Goal: Find specific page/section: Find specific page/section

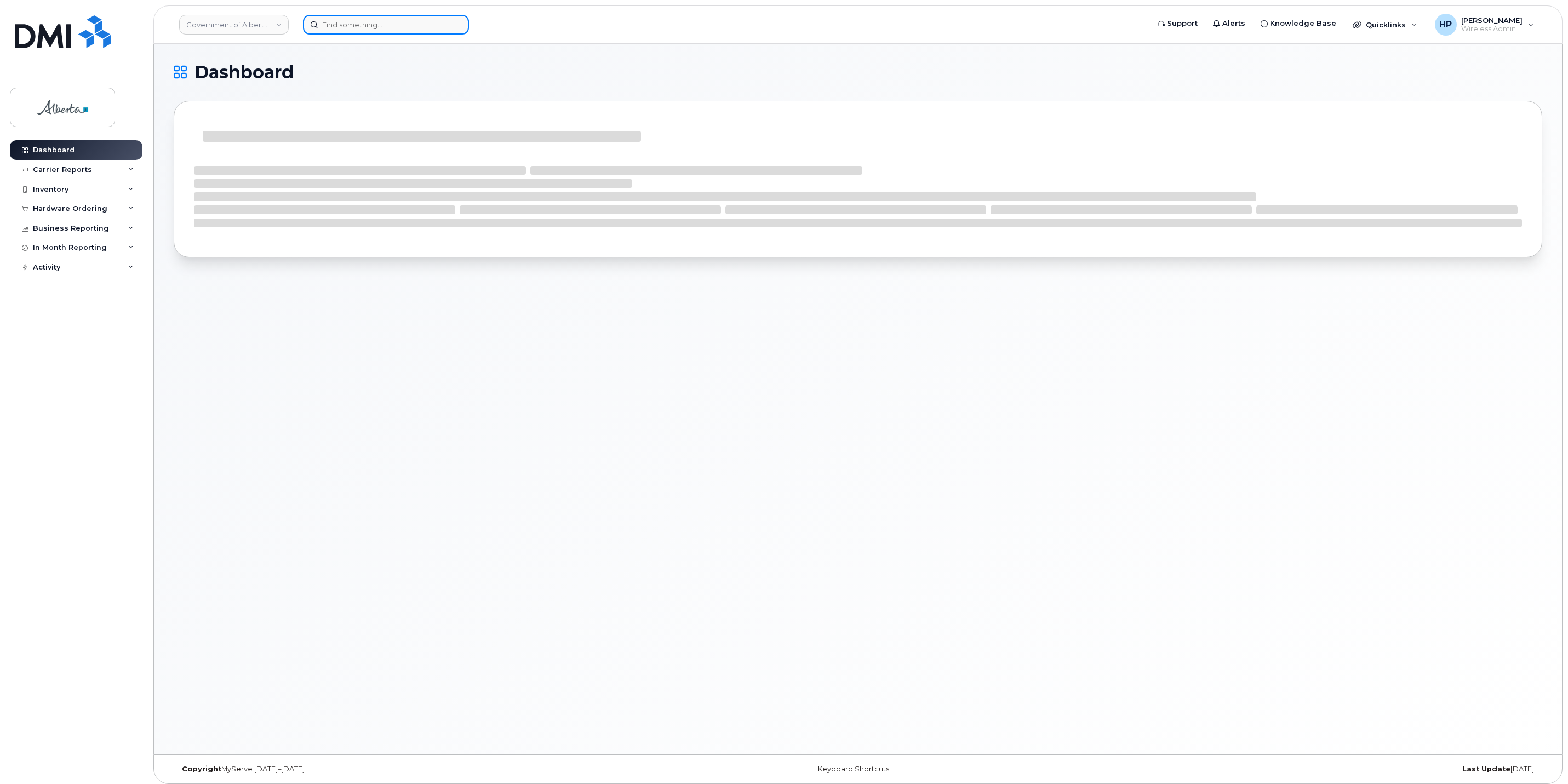
click at [340, 22] on input at bounding box center [385, 25] width 166 height 20
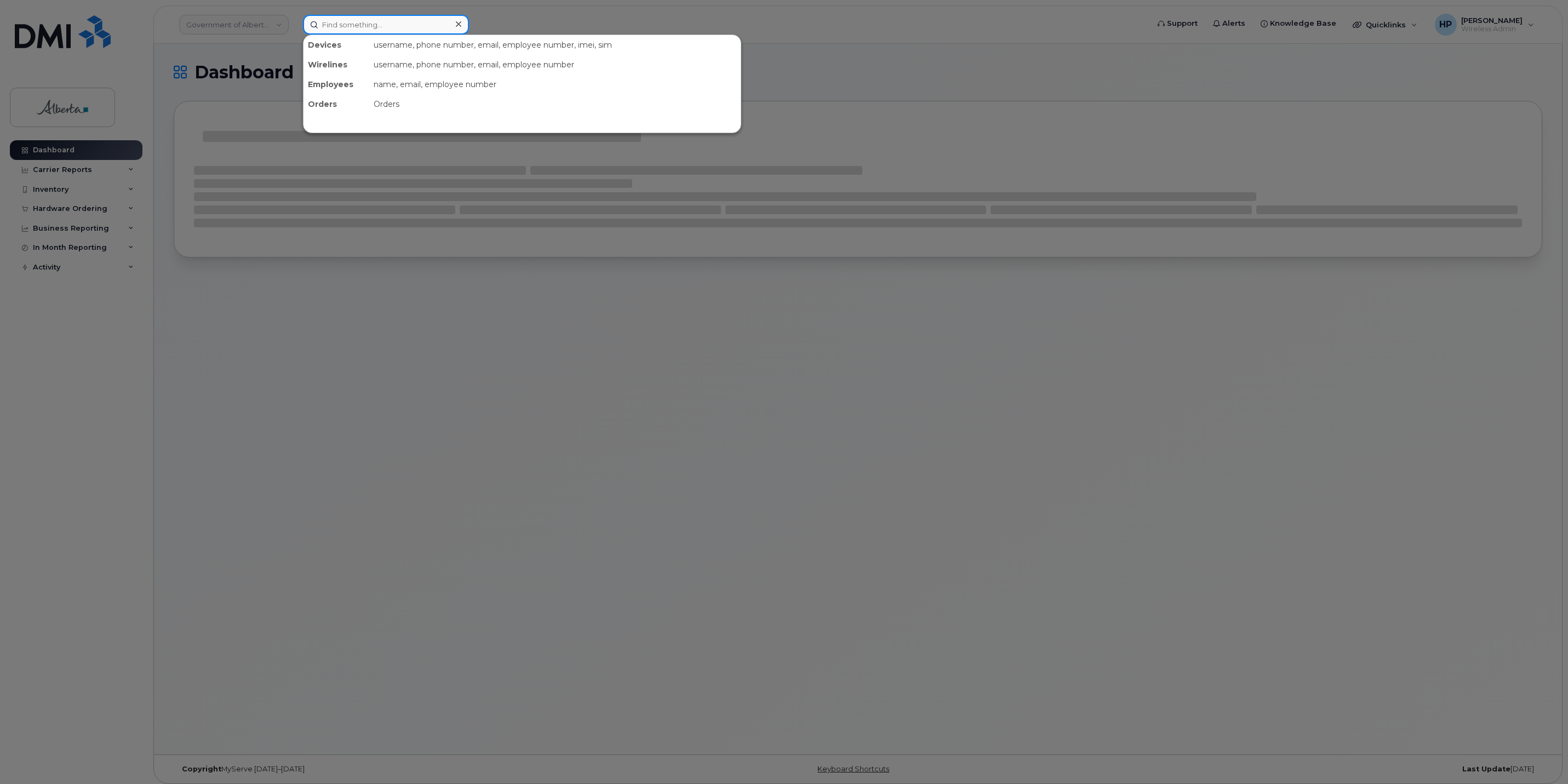
paste input "[PERSON_NAME]"
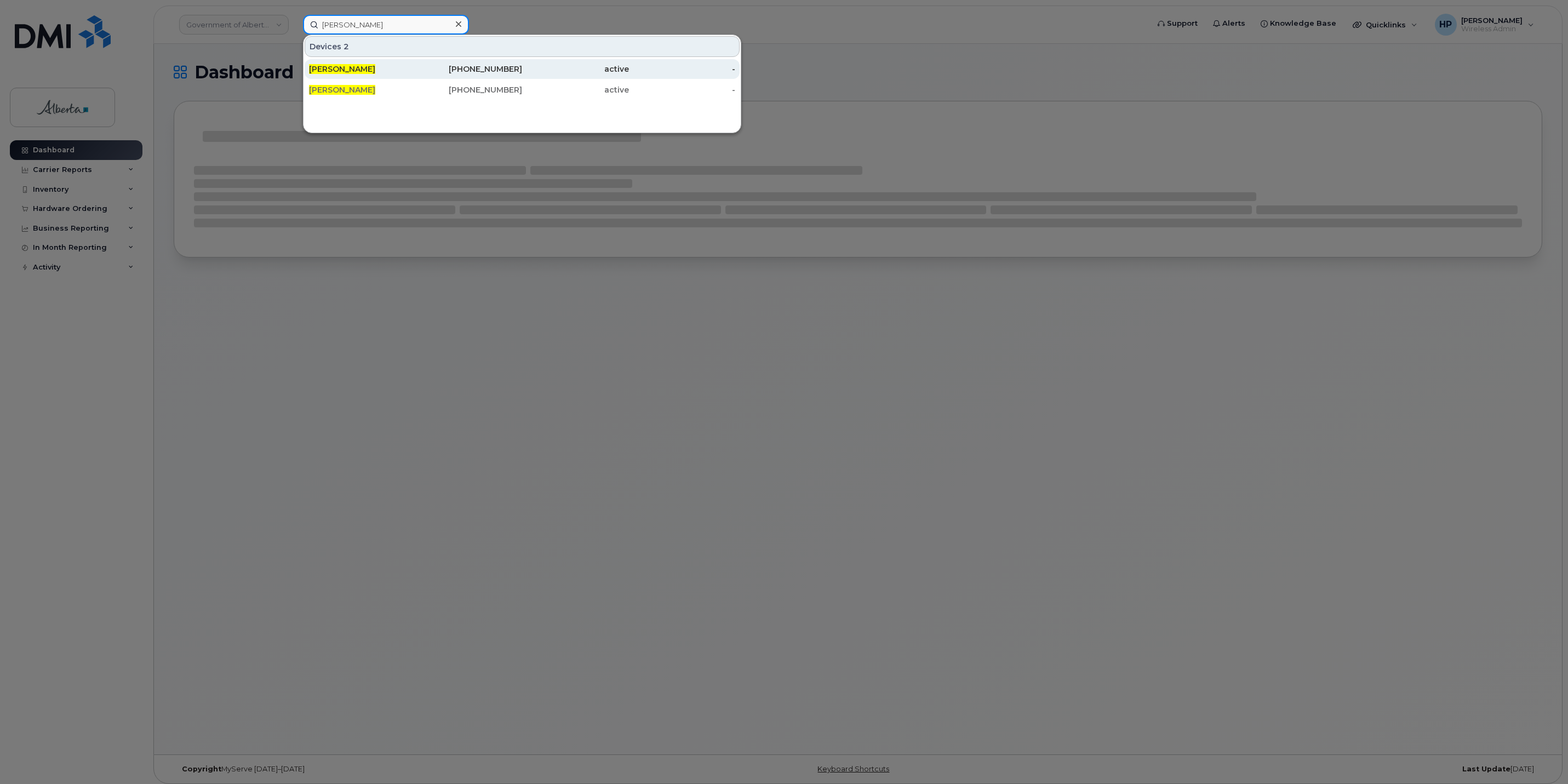
type input "[PERSON_NAME]"
click at [323, 71] on span "[PERSON_NAME]" at bounding box center [341, 68] width 66 height 10
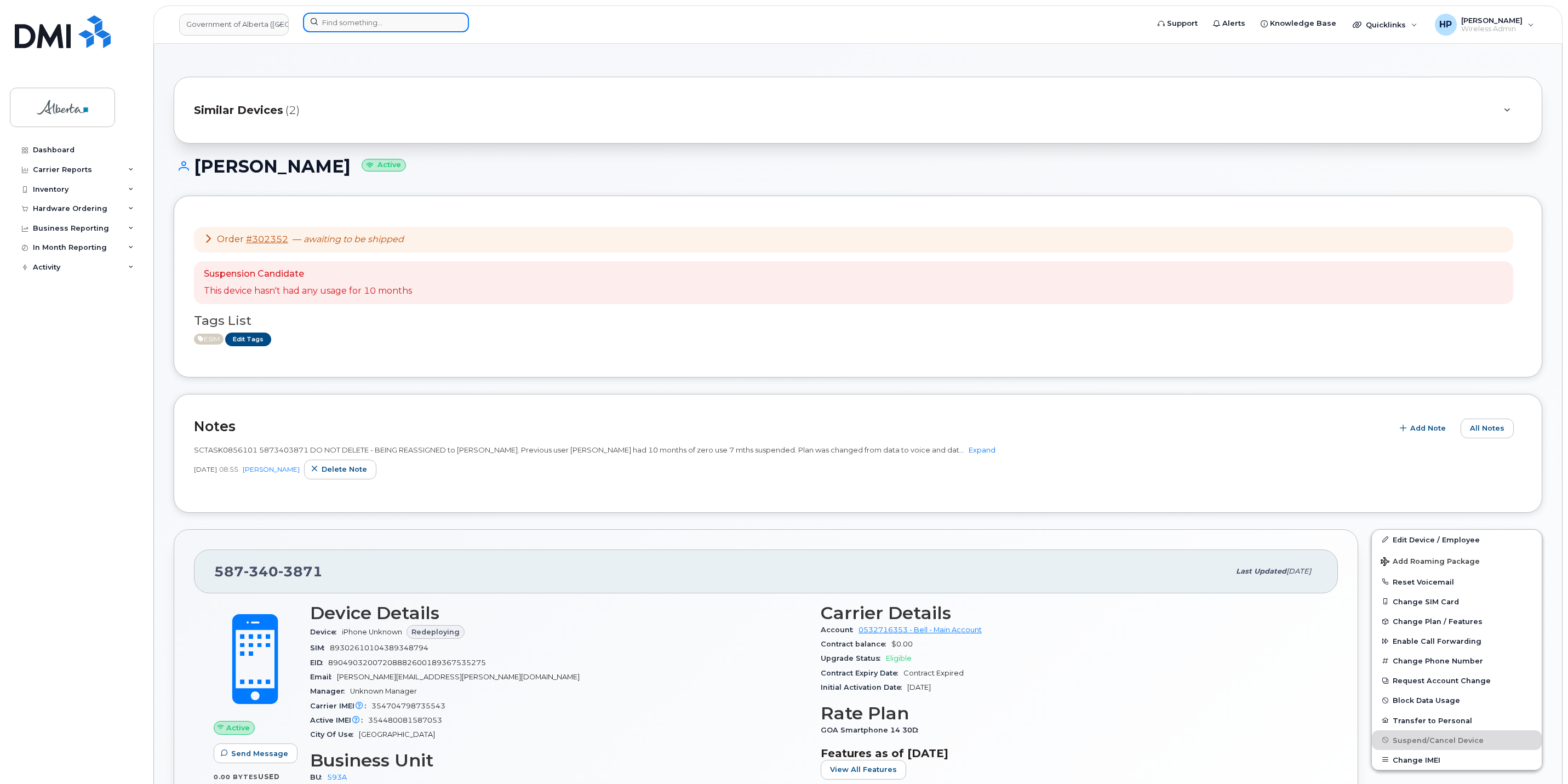
click at [322, 19] on input at bounding box center [385, 22] width 166 height 20
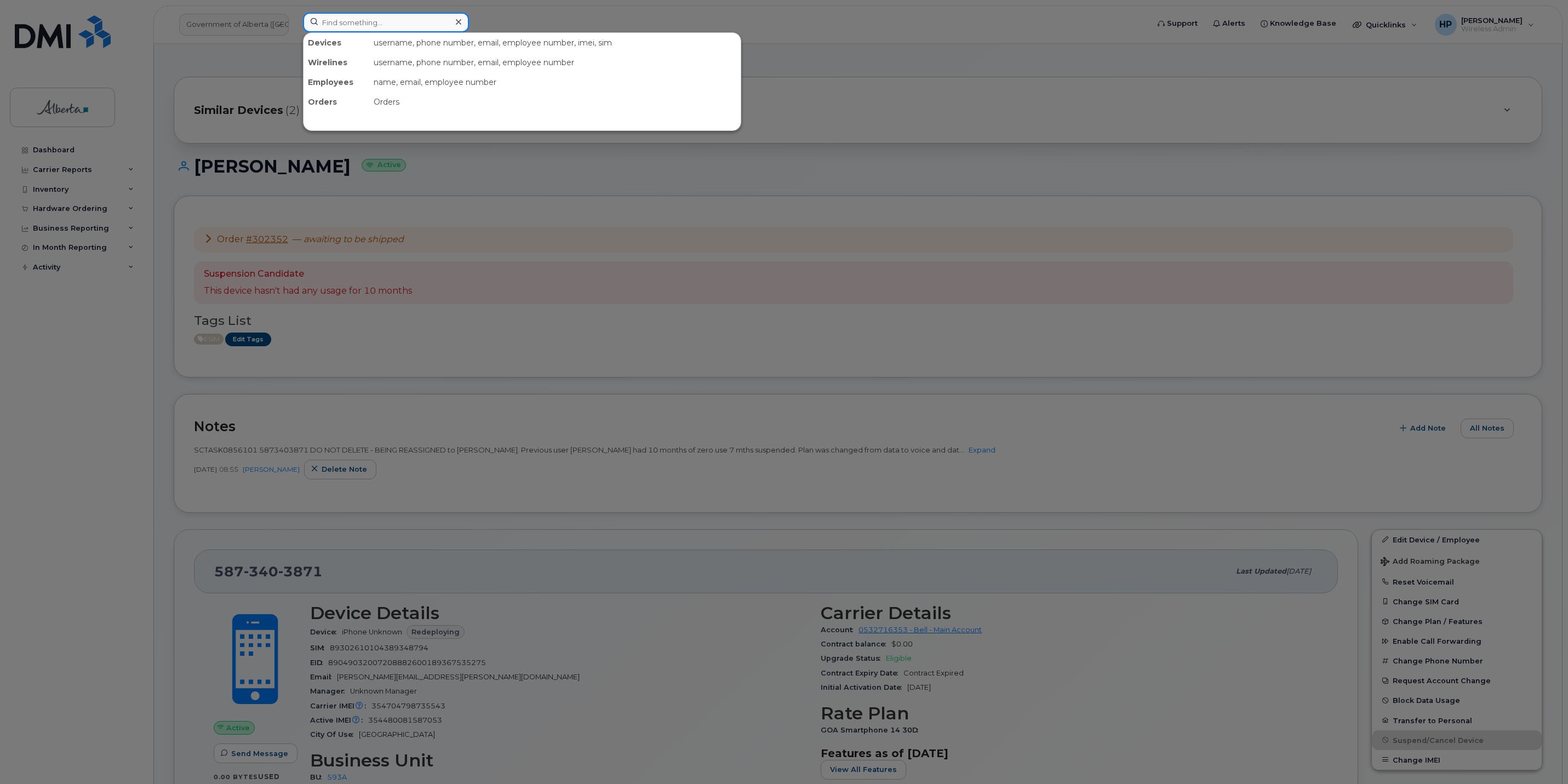
click at [332, 16] on input at bounding box center [385, 22] width 166 height 20
paste input "7807287638"
type input "7807287638"
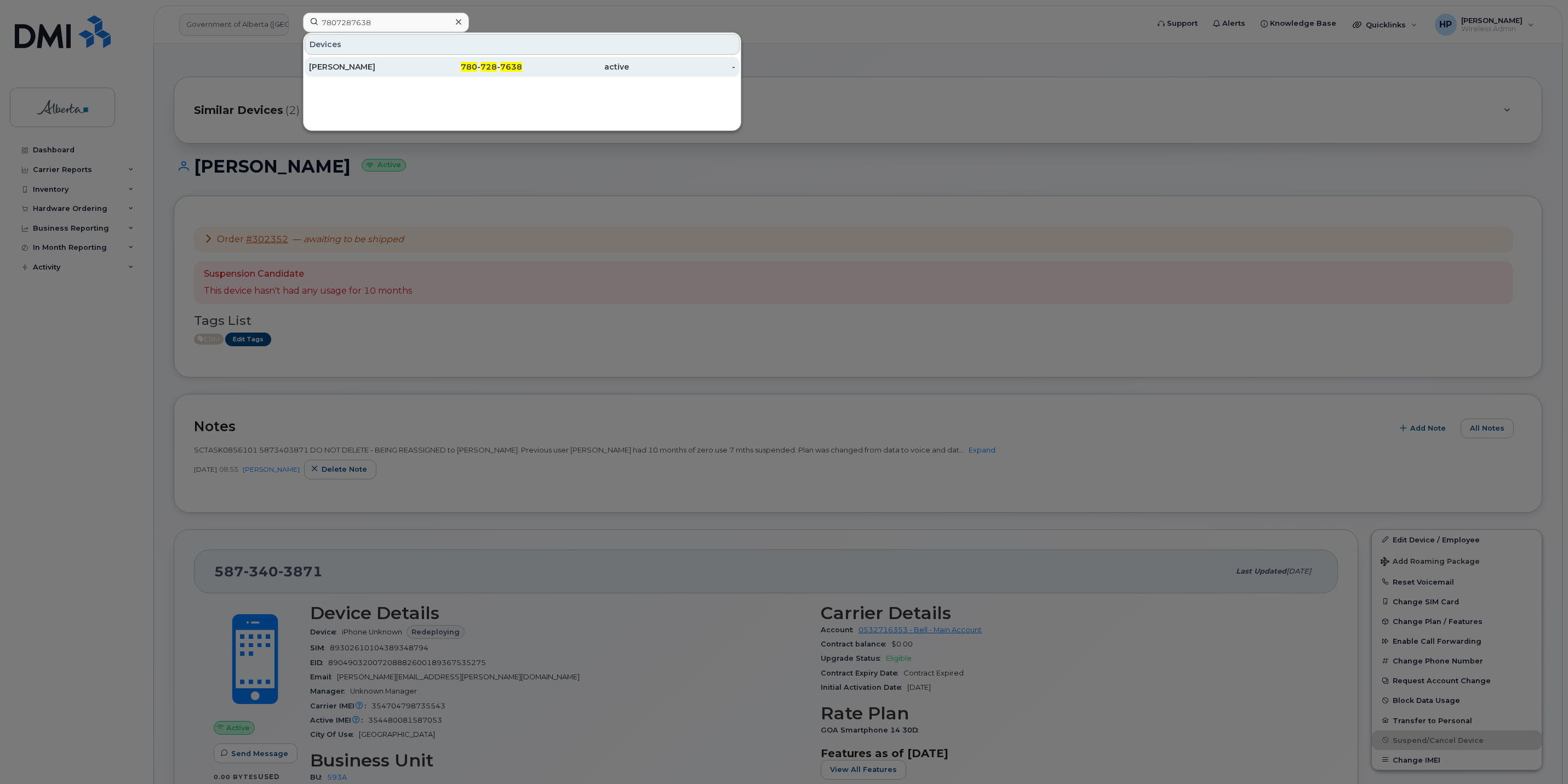
click at [332, 66] on div "[PERSON_NAME]" at bounding box center [362, 66] width 107 height 11
